Goal: Task Accomplishment & Management: Use online tool/utility

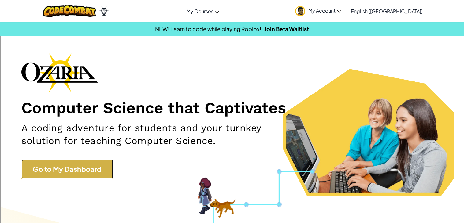
click at [92, 177] on link "Go to My Dashboard" at bounding box center [67, 169] width 92 height 19
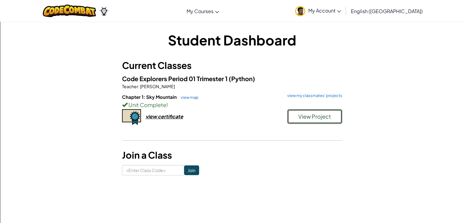
click at [325, 116] on span "View Project" at bounding box center [314, 116] width 33 height 7
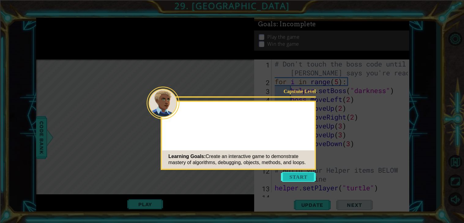
click at [297, 176] on button "Start" at bounding box center [298, 177] width 35 height 10
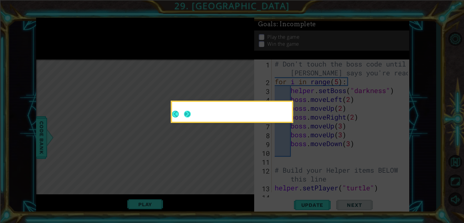
click at [186, 116] on button "Next" at bounding box center [187, 114] width 7 height 7
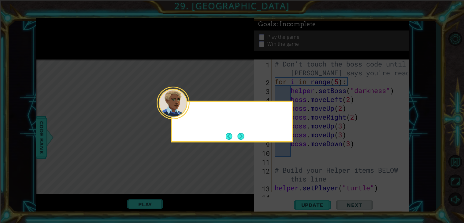
click at [186, 116] on div at bounding box center [173, 103] width 33 height 33
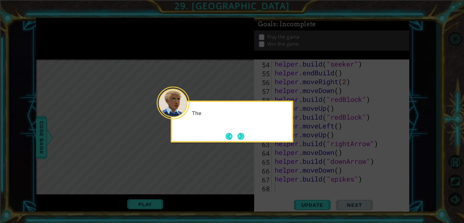
scroll to position [487, 0]
click at [240, 140] on button "Next" at bounding box center [240, 136] width 7 height 7
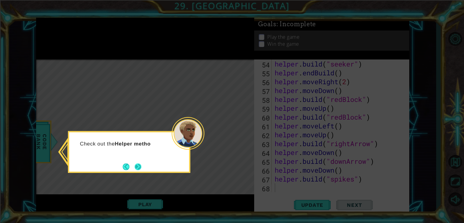
click at [135, 164] on button "Next" at bounding box center [137, 167] width 7 height 7
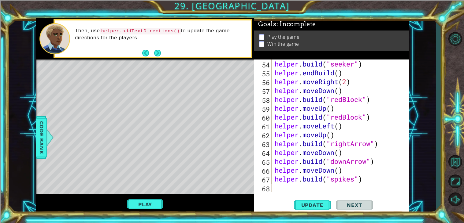
click at [354, 62] on div "helper . build ( "seeker" ) helper . endBuild ( ) helper . moveRight ( 2 ) help…" at bounding box center [341, 135] width 137 height 151
click at [313, 212] on button "Update" at bounding box center [312, 206] width 37 height 16
click at [152, 206] on button "Play" at bounding box center [145, 205] width 36 height 12
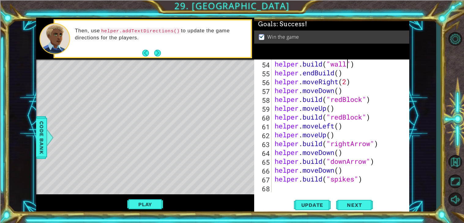
click at [346, 62] on div "helper . build ( "wall" ) helper . endBuild ( ) helper . moveRight ( 2 ) helper…" at bounding box center [341, 135] width 137 height 151
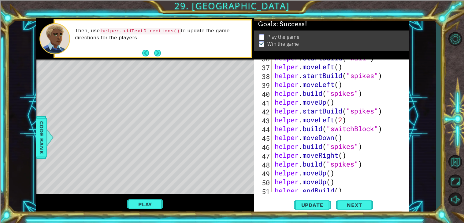
scroll to position [333, 0]
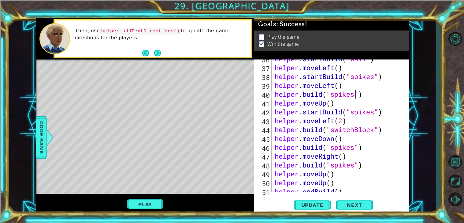
click at [355, 94] on div "helper . startBuild ( "wall" ) helper . moveLeft ( ) helper . startBuild ( "spi…" at bounding box center [341, 129] width 137 height 151
type textarea "[DOMAIN_NAME]("wall")"
click at [300, 211] on button "Update" at bounding box center [312, 206] width 37 height 16
click at [131, 207] on button "Play" at bounding box center [145, 205] width 36 height 12
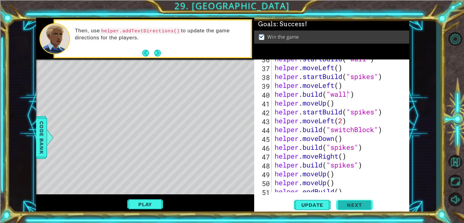
click at [345, 208] on span "Next" at bounding box center [354, 205] width 27 height 6
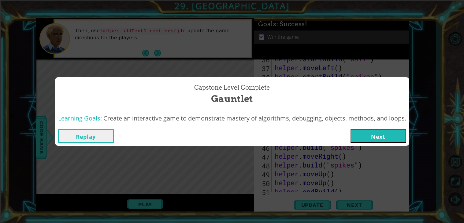
click at [395, 132] on button "Next" at bounding box center [378, 136] width 56 height 14
